Goal: Task Accomplishment & Management: Use online tool/utility

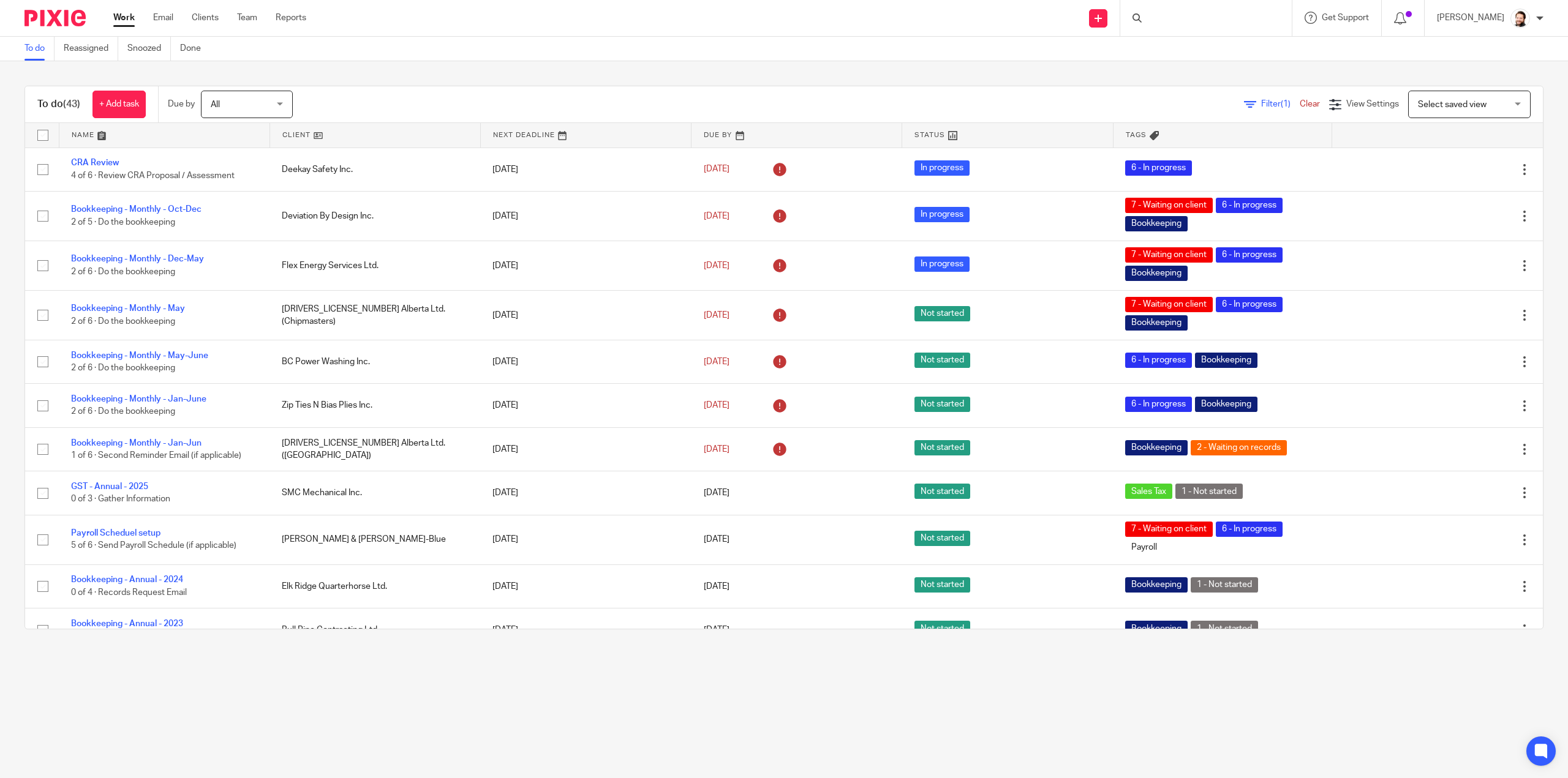
click at [1181, 19] on div at bounding box center [1205, 17] width 172 height 36
click at [1244, 102] on link "Filter (1)" at bounding box center [1271, 104] width 56 height 8
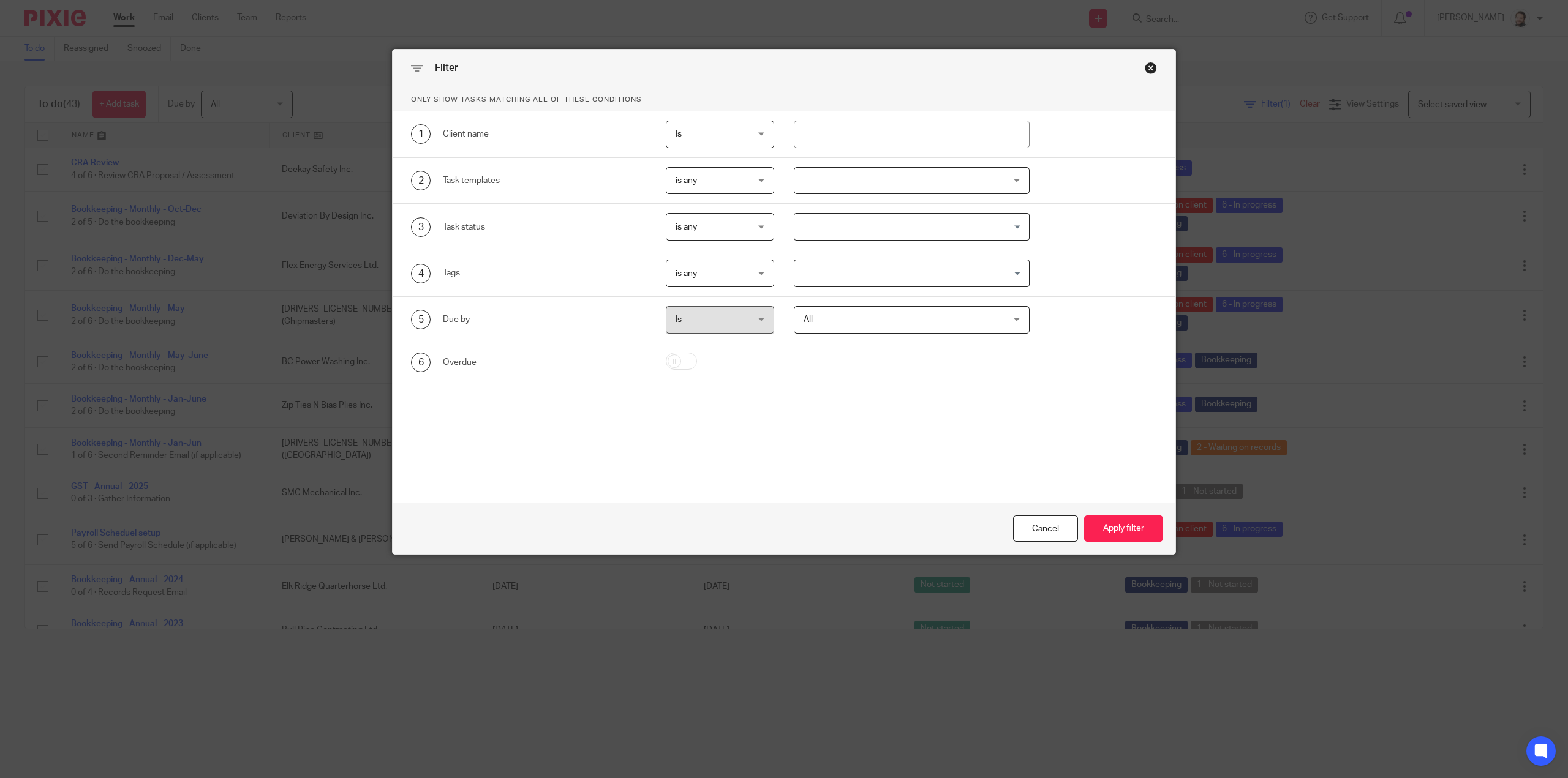
click at [736, 178] on span "is any" at bounding box center [714, 181] width 78 height 26
click at [712, 232] on li "is none" at bounding box center [715, 230] width 107 height 25
click at [849, 171] on div at bounding box center [912, 181] width 236 height 28
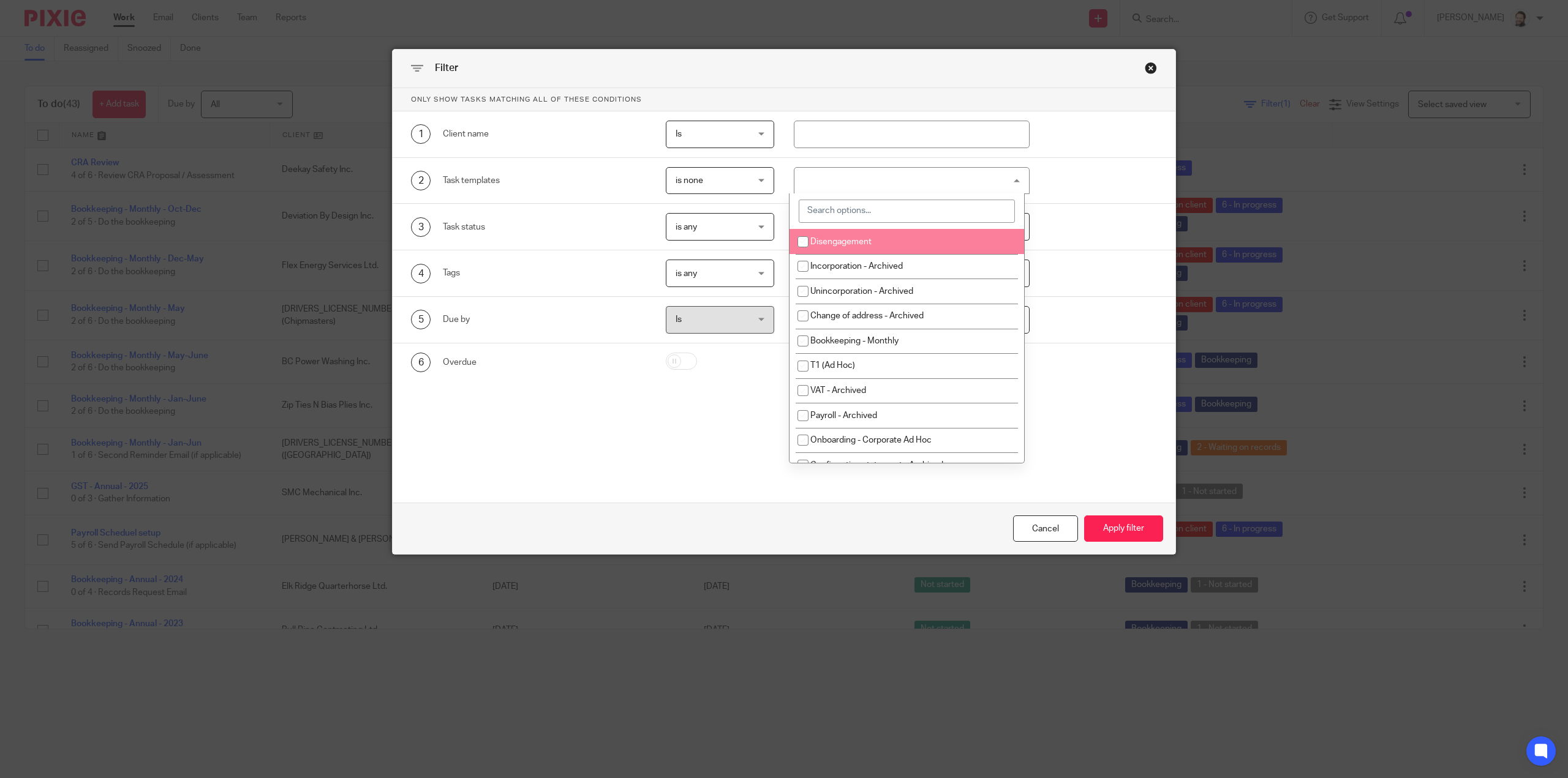
click at [857, 203] on input "search" at bounding box center [906, 210] width 216 height 23
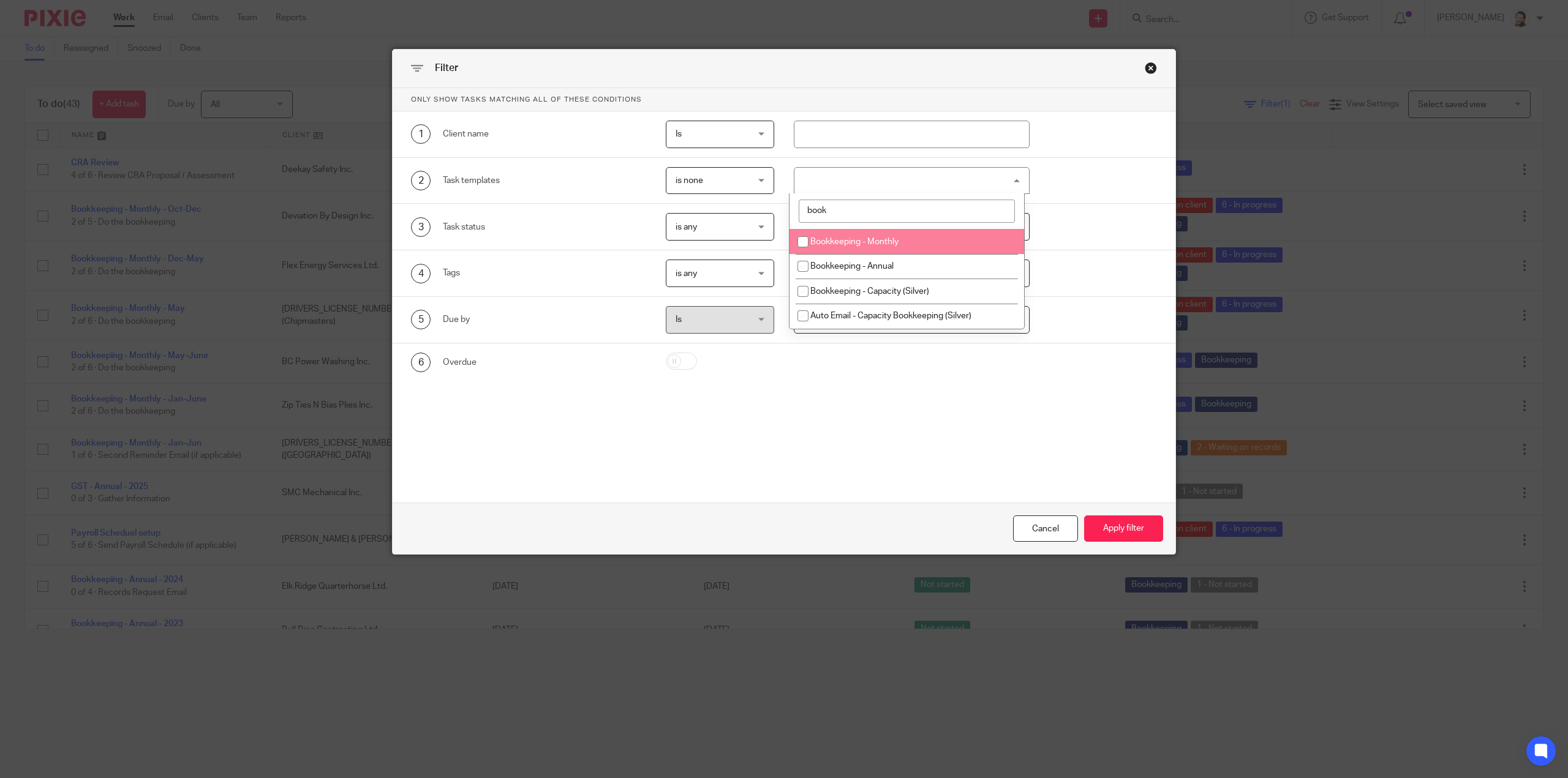
type input "book"
click at [875, 241] on span "Bookkeeping - Monthly" at bounding box center [855, 241] width 88 height 8
checkbox input "true"
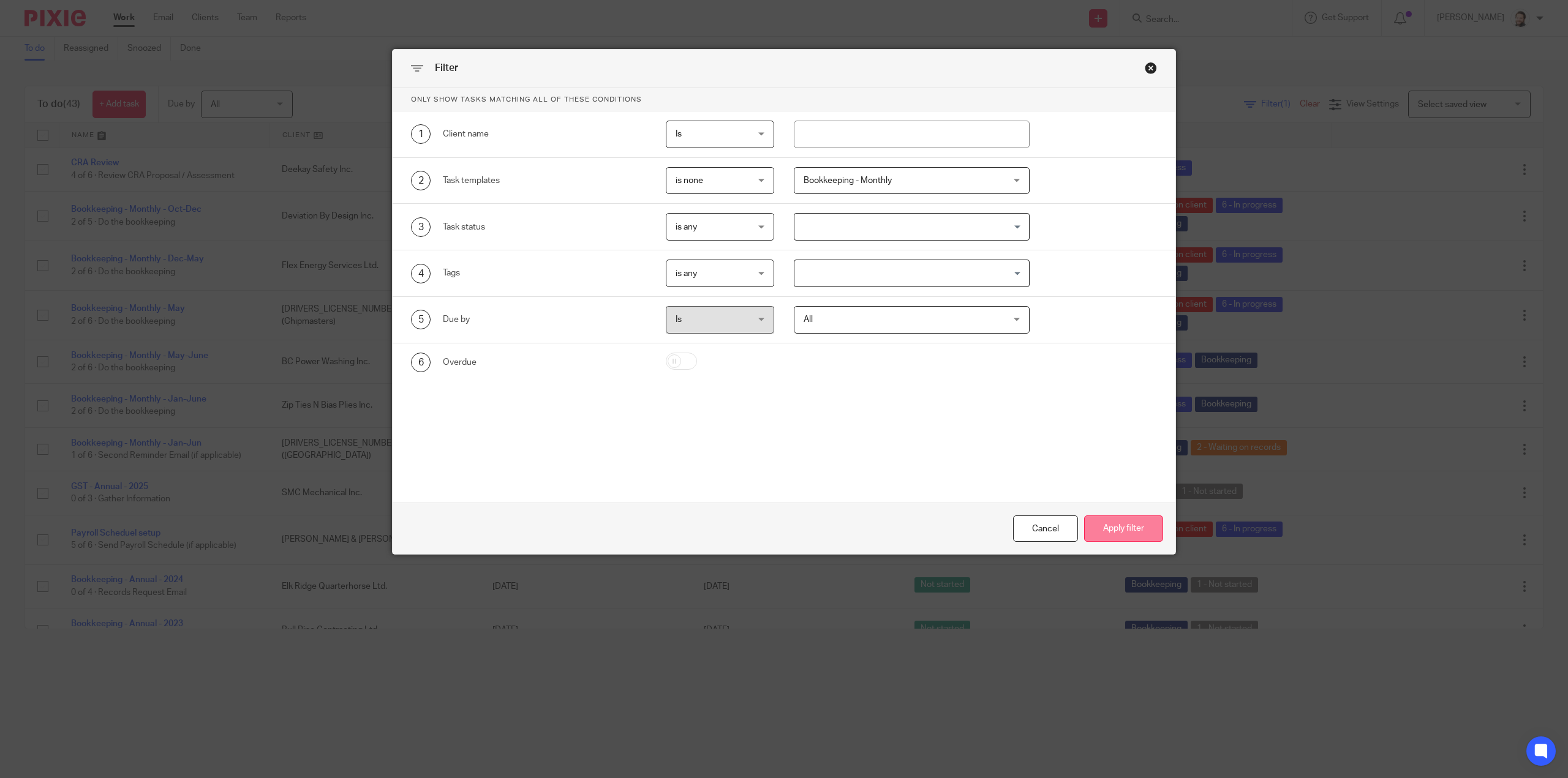
click at [1128, 533] on button "Apply filter" at bounding box center [1124, 528] width 79 height 27
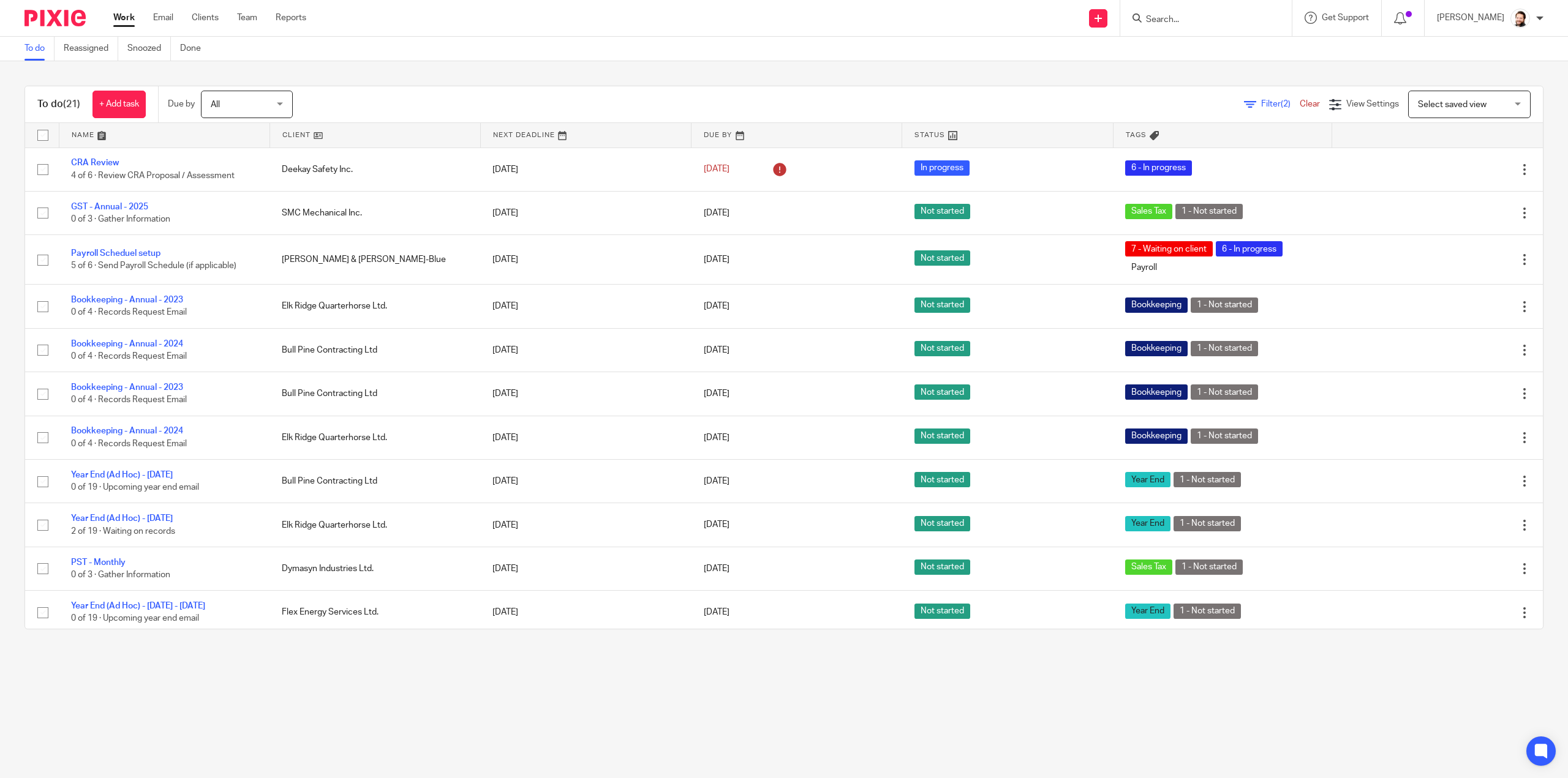
click at [82, 140] on link at bounding box center [164, 135] width 210 height 25
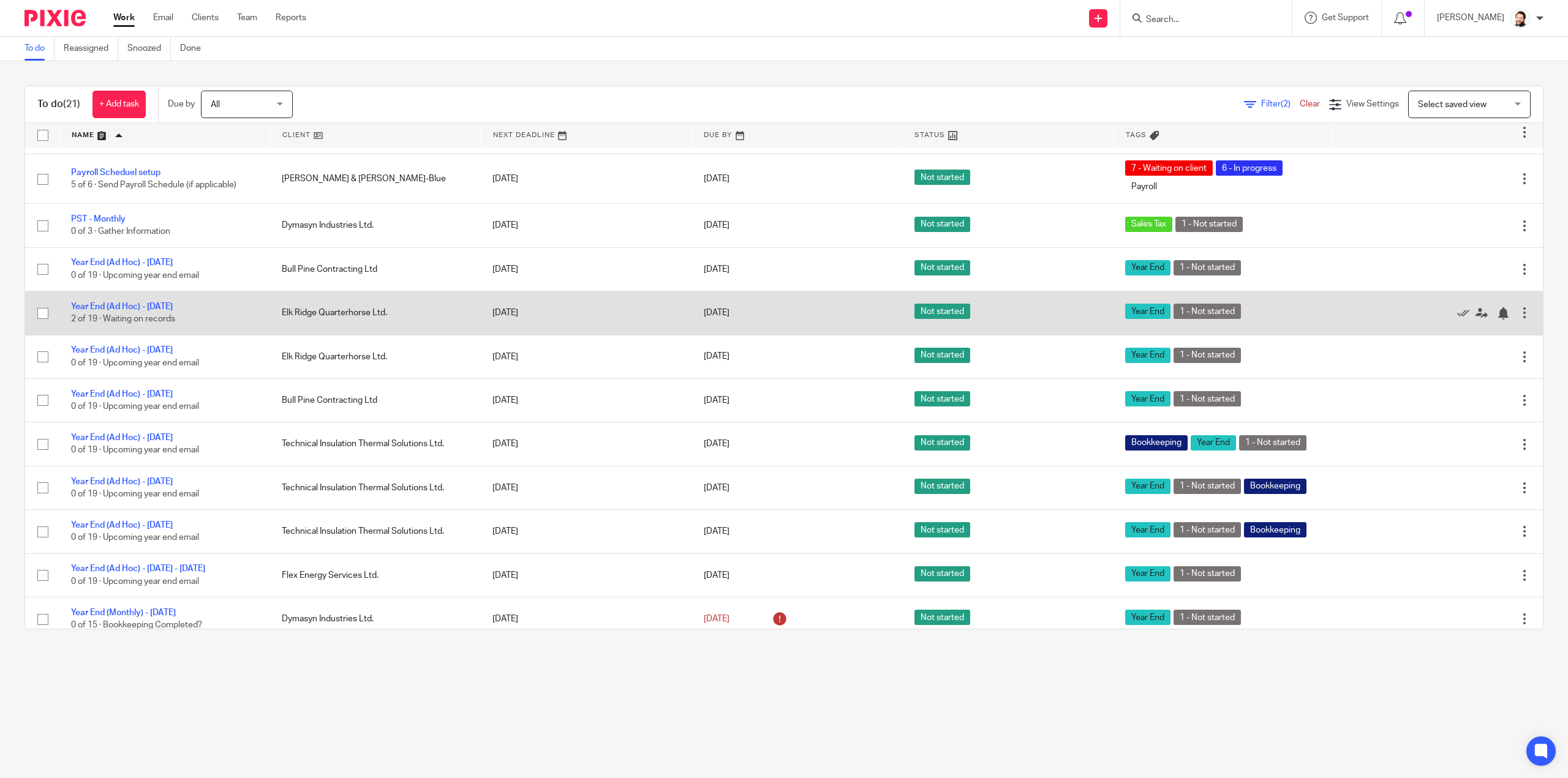
scroll to position [443, 0]
